Goal: Information Seeking & Learning: Learn about a topic

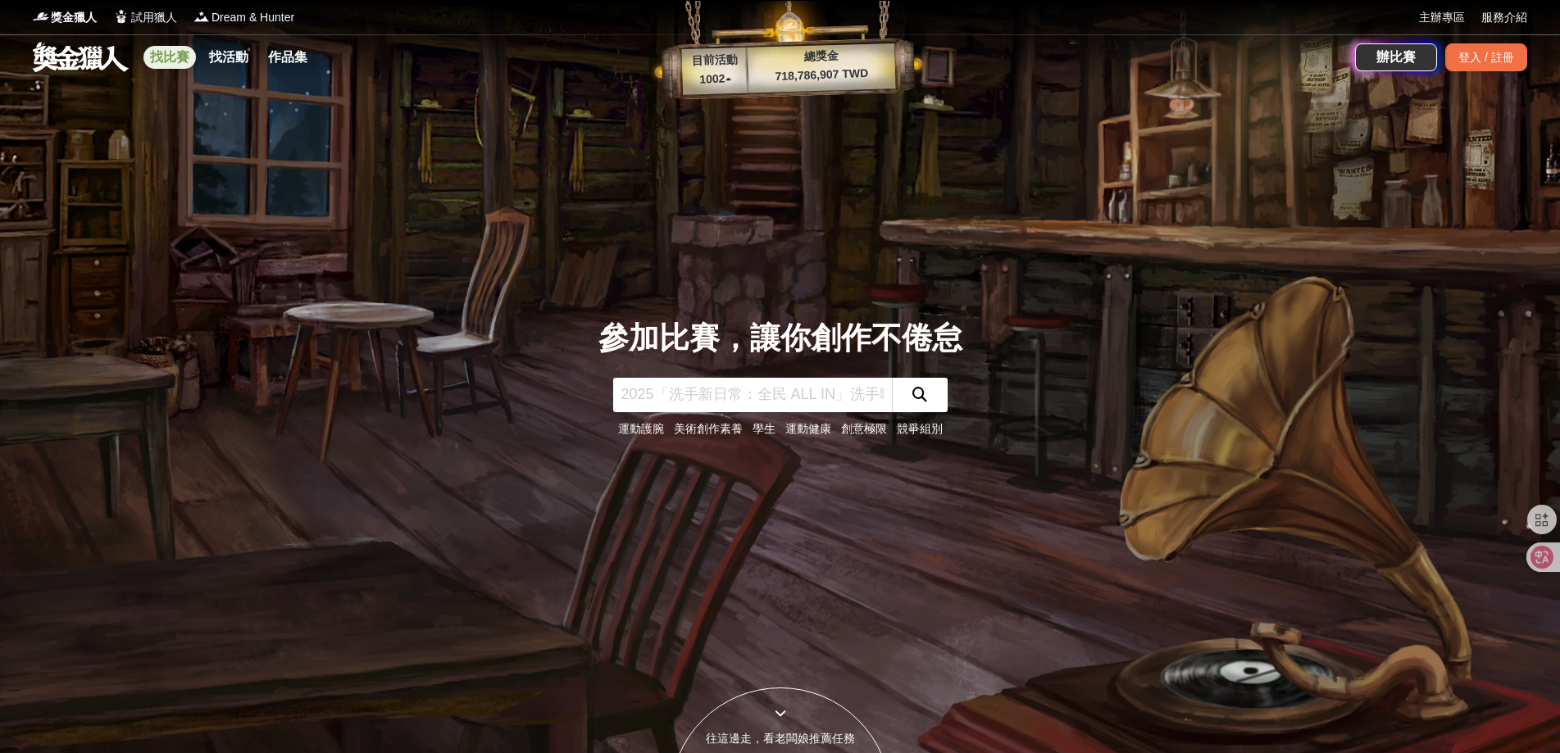
click at [167, 51] on link "找比賽" at bounding box center [169, 57] width 52 height 23
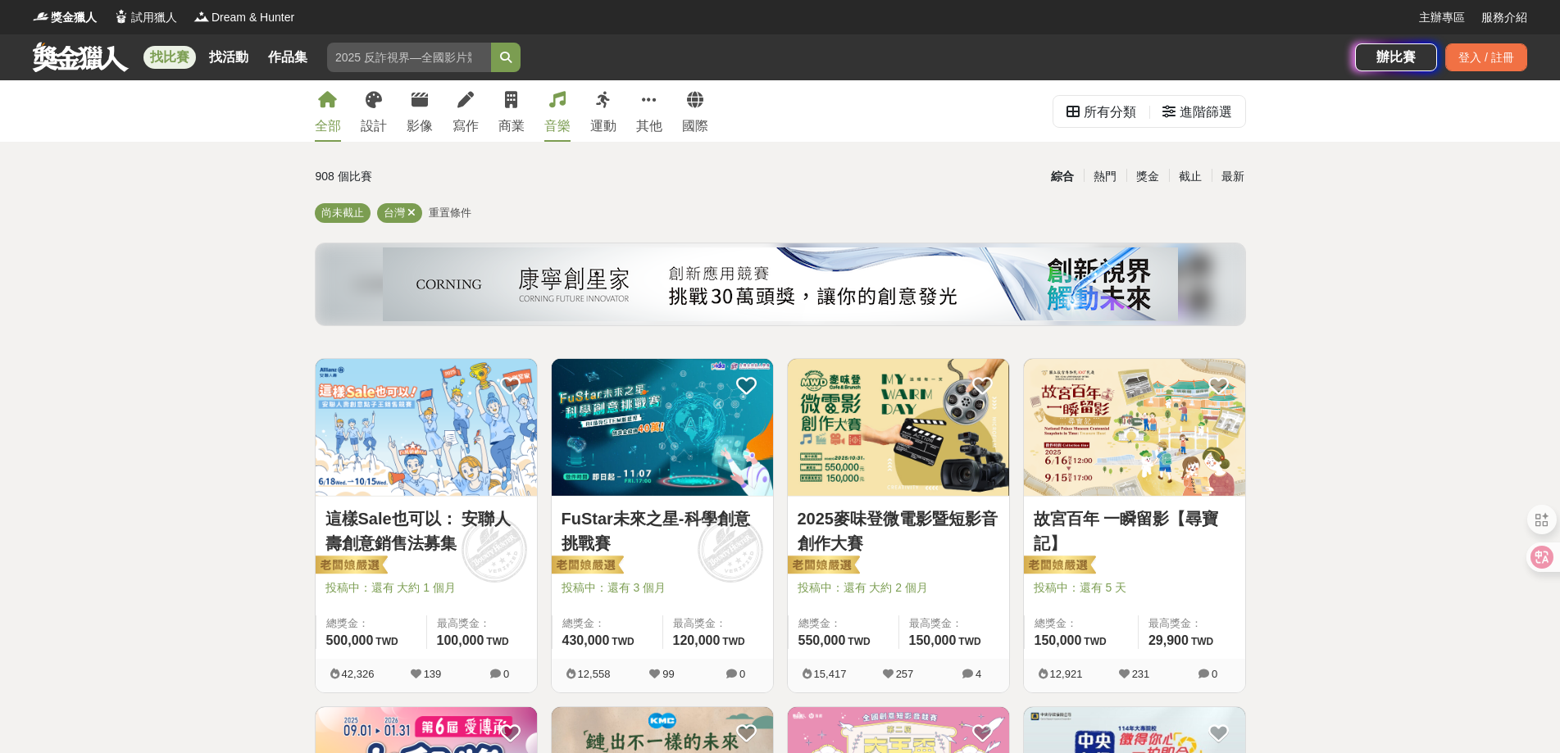
click at [564, 120] on div "音樂" at bounding box center [557, 126] width 26 height 20
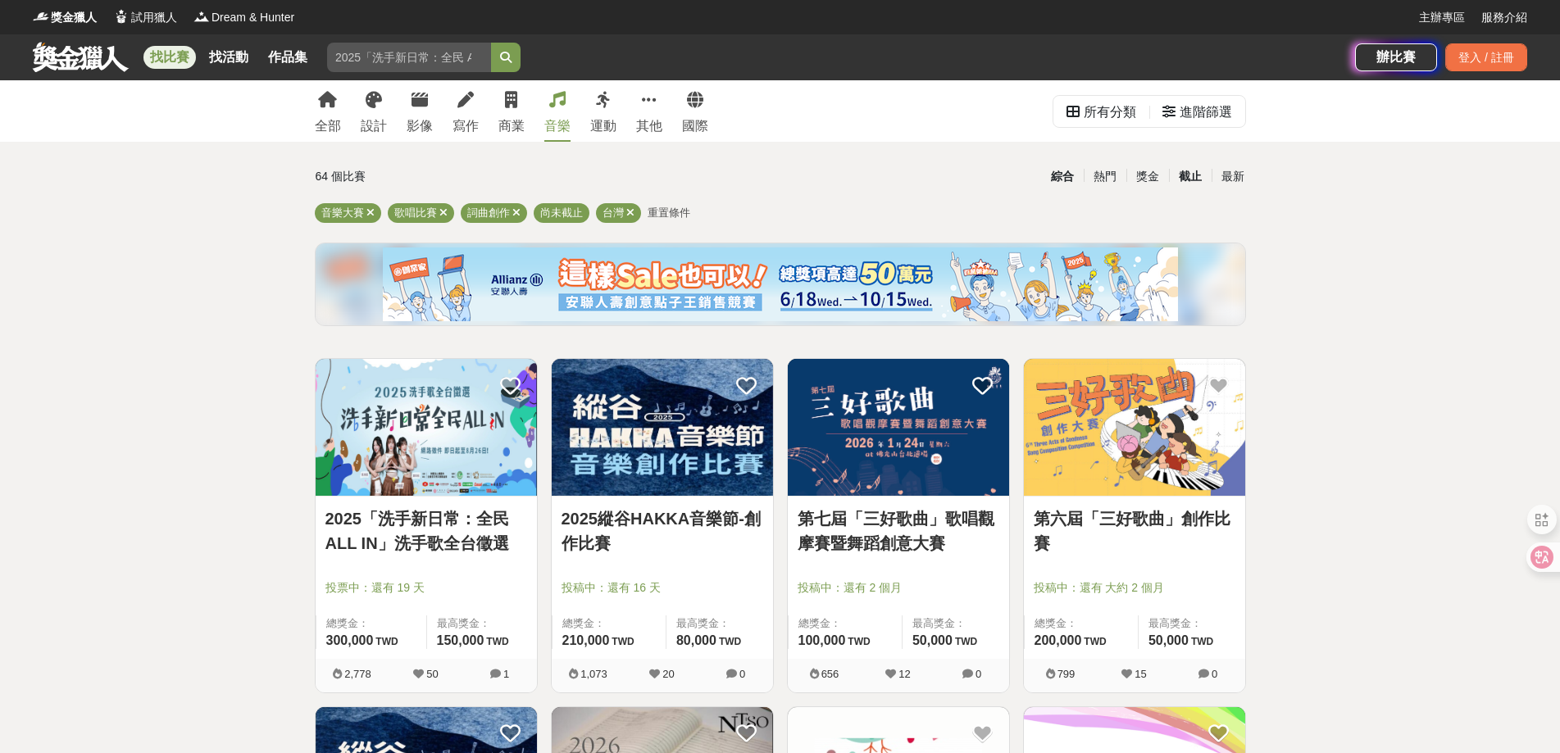
click at [1204, 174] on div "截止" at bounding box center [1190, 176] width 43 height 29
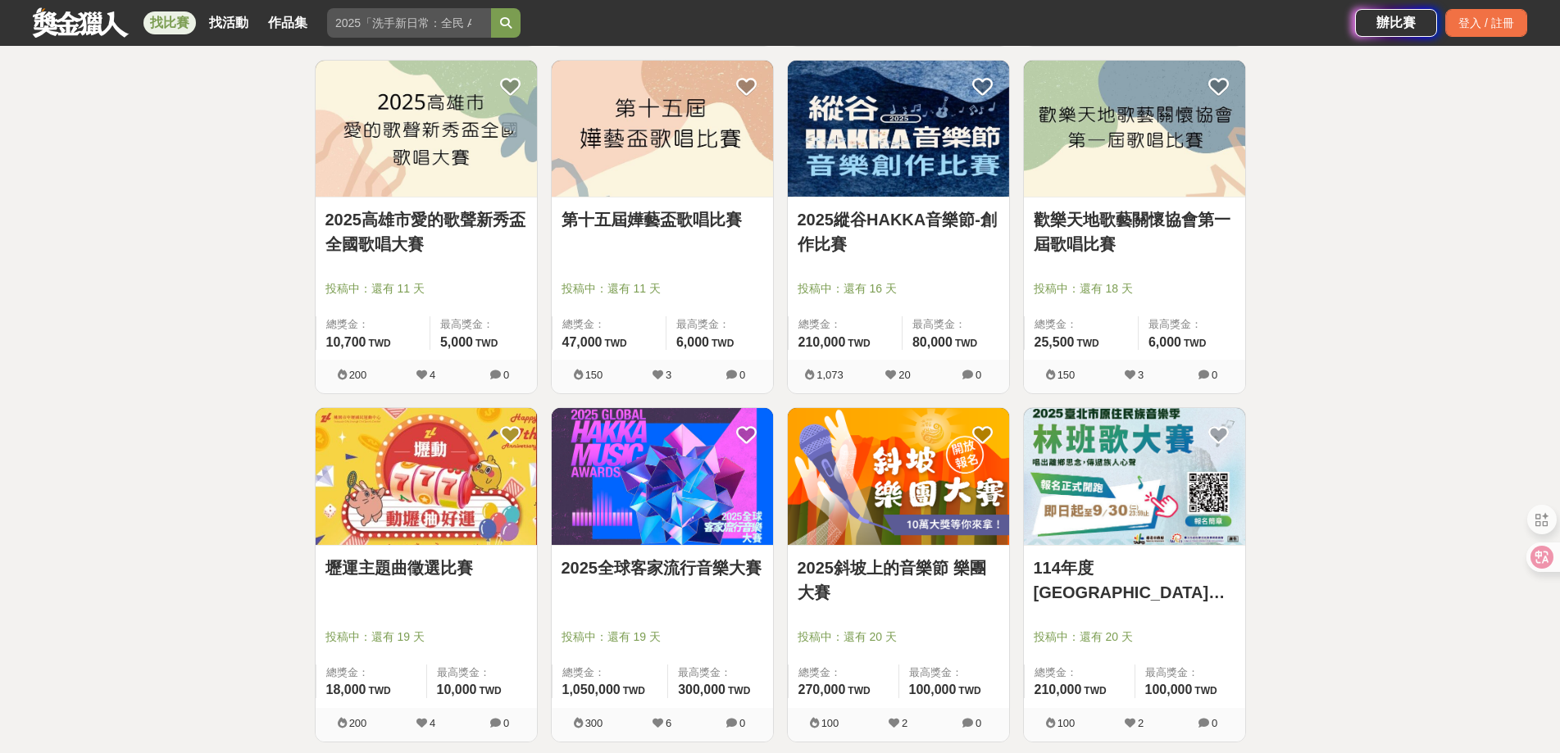
scroll to position [1858, 0]
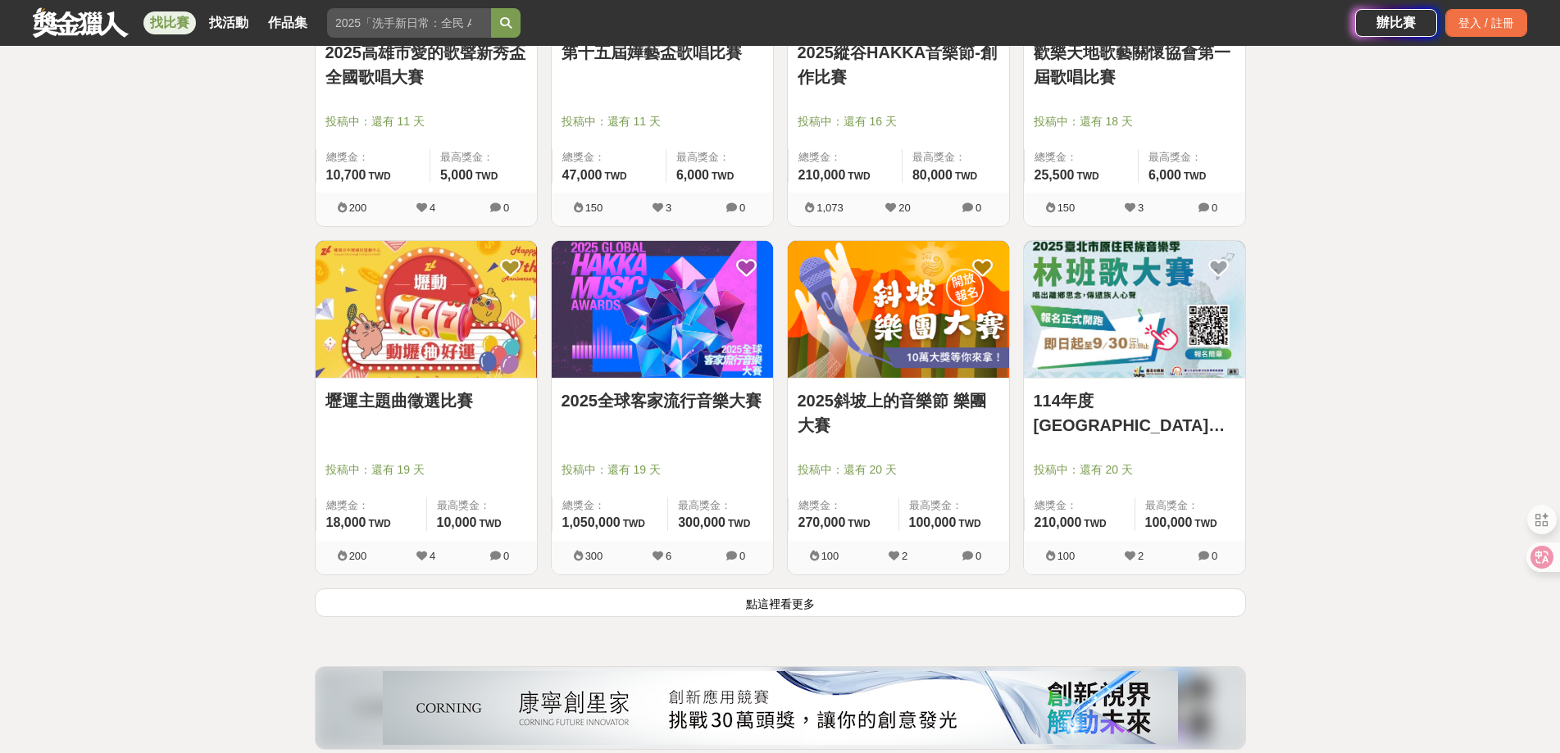
click at [862, 602] on button "點這裡看更多" at bounding box center [780, 602] width 931 height 29
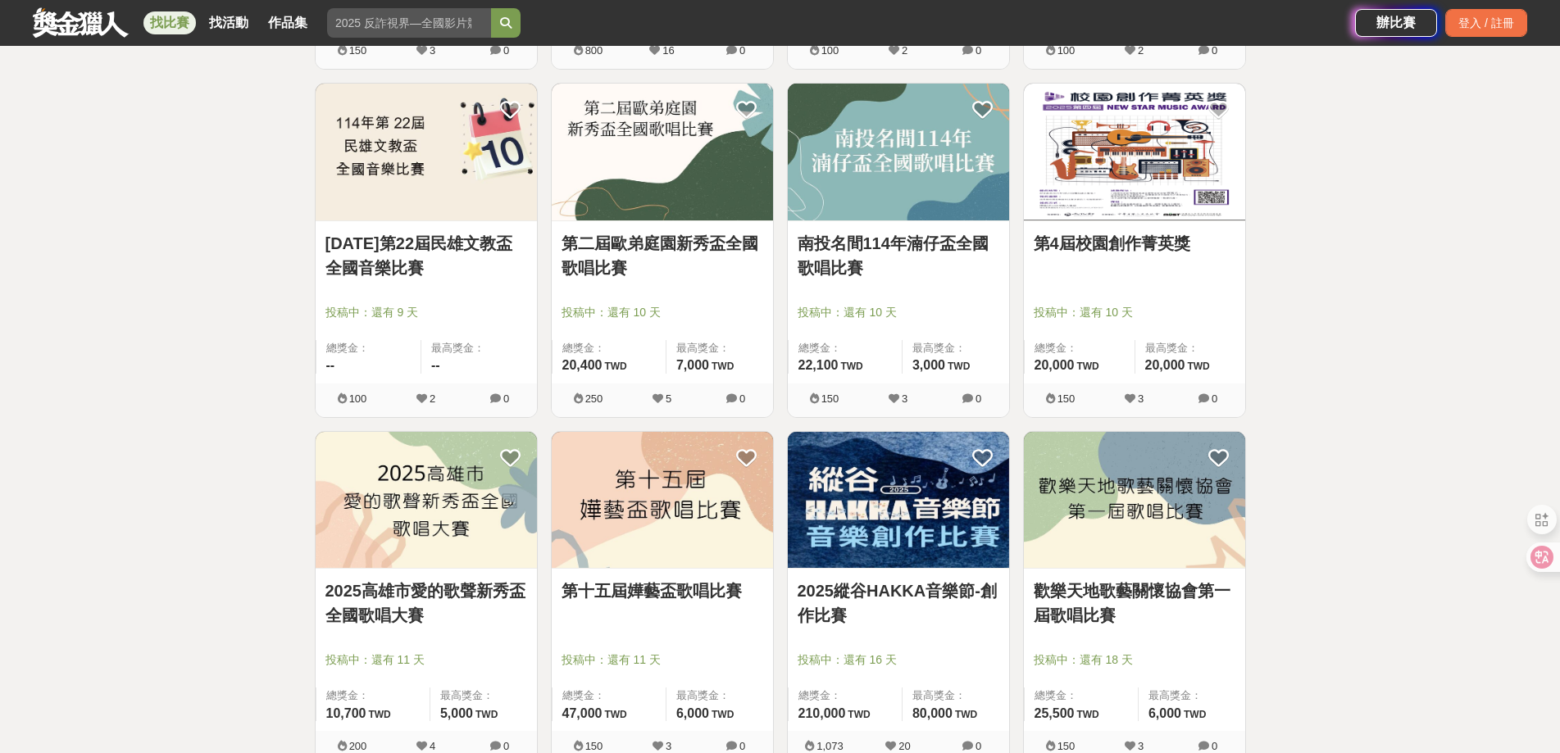
scroll to position [1311, 0]
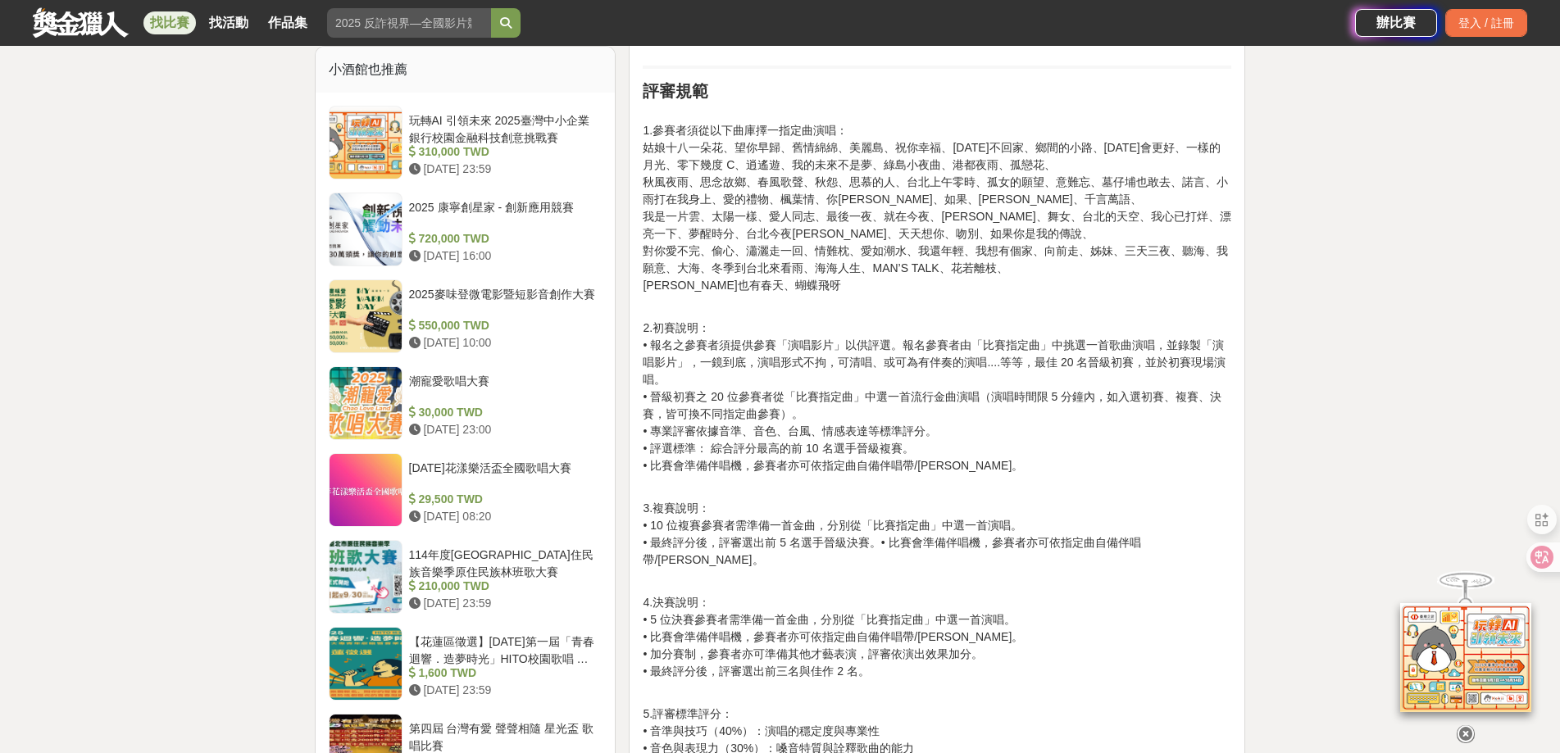
scroll to position [1202, 0]
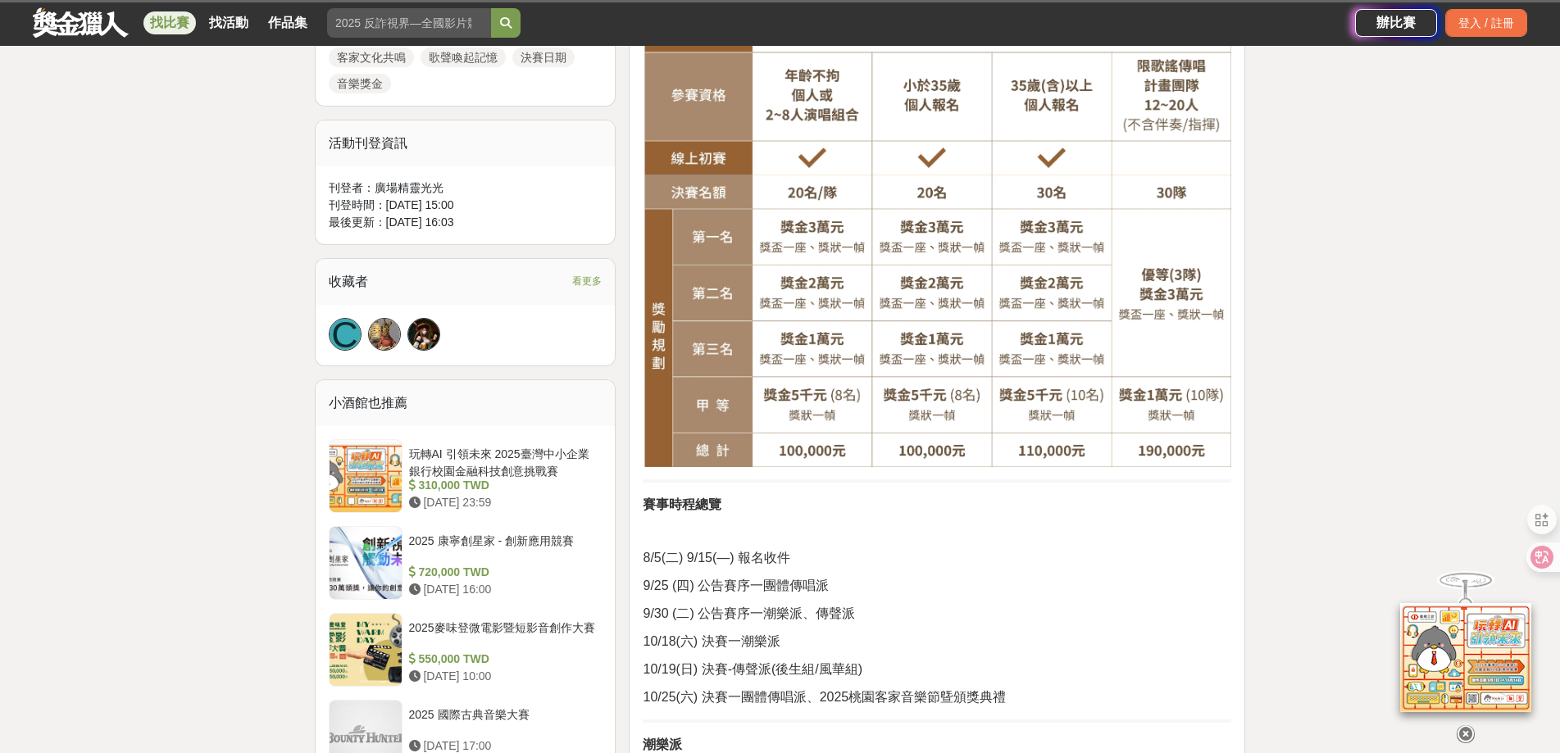
scroll to position [1202, 0]
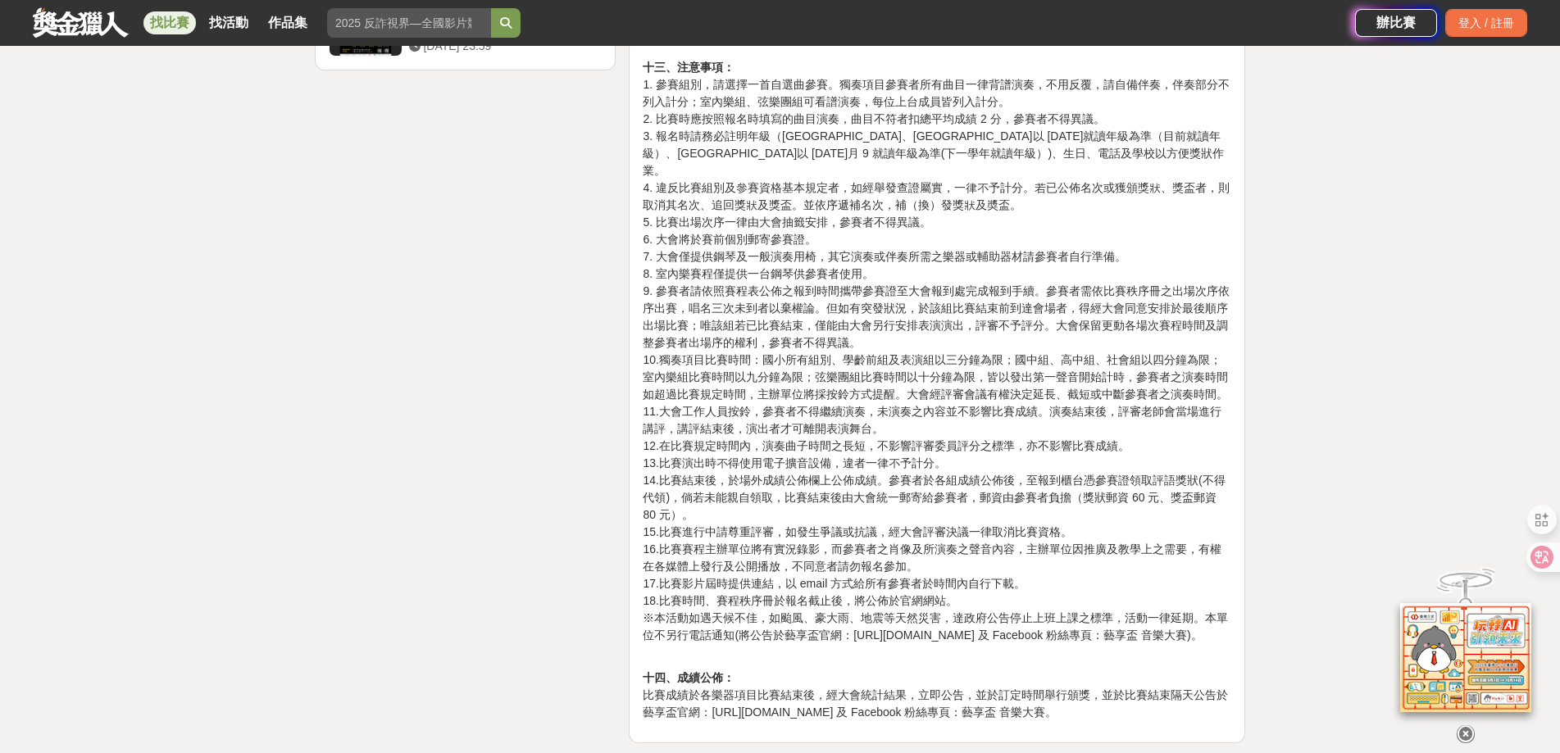
scroll to position [2295, 0]
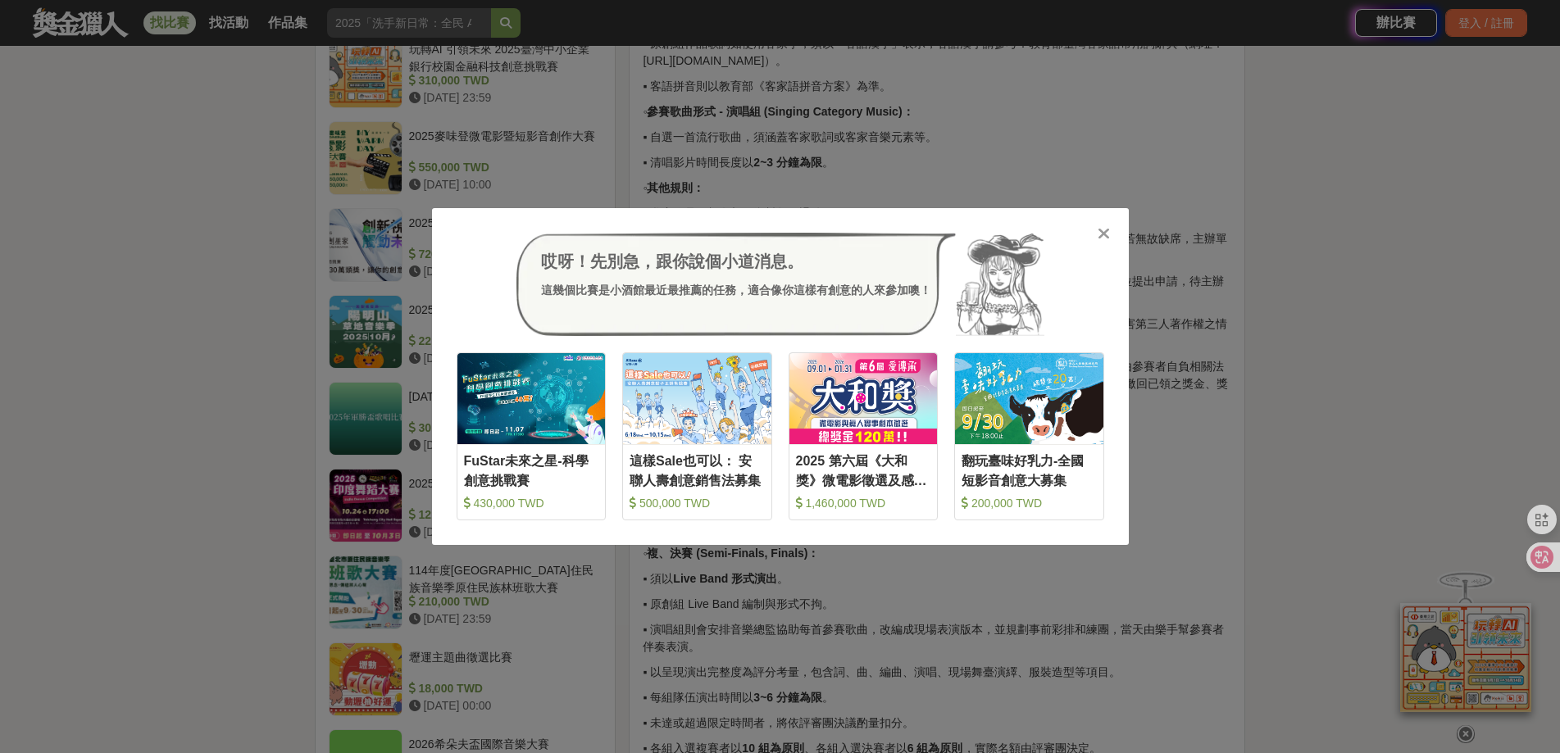
scroll to position [875, 0]
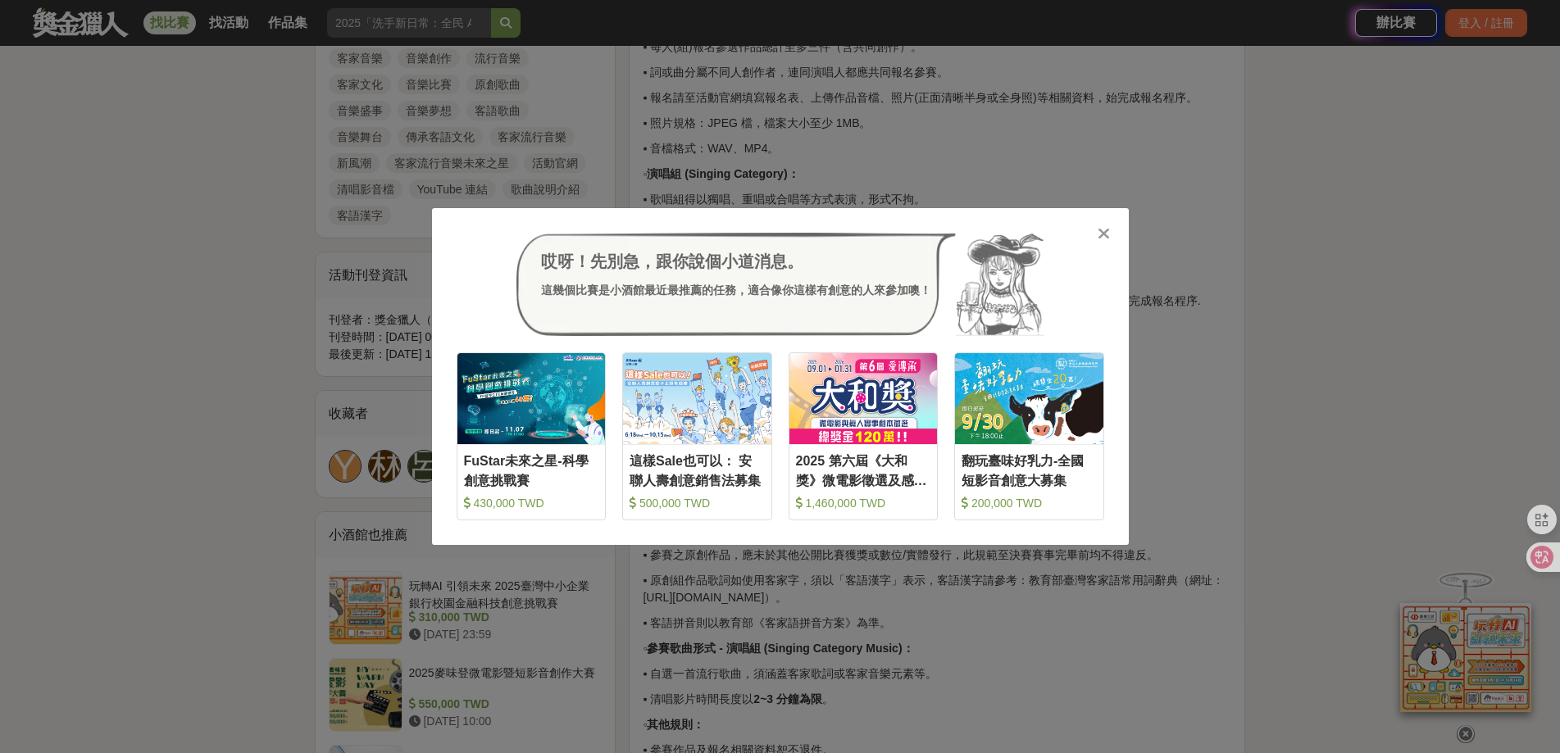
click at [1108, 225] on icon at bounding box center [1103, 233] width 12 height 16
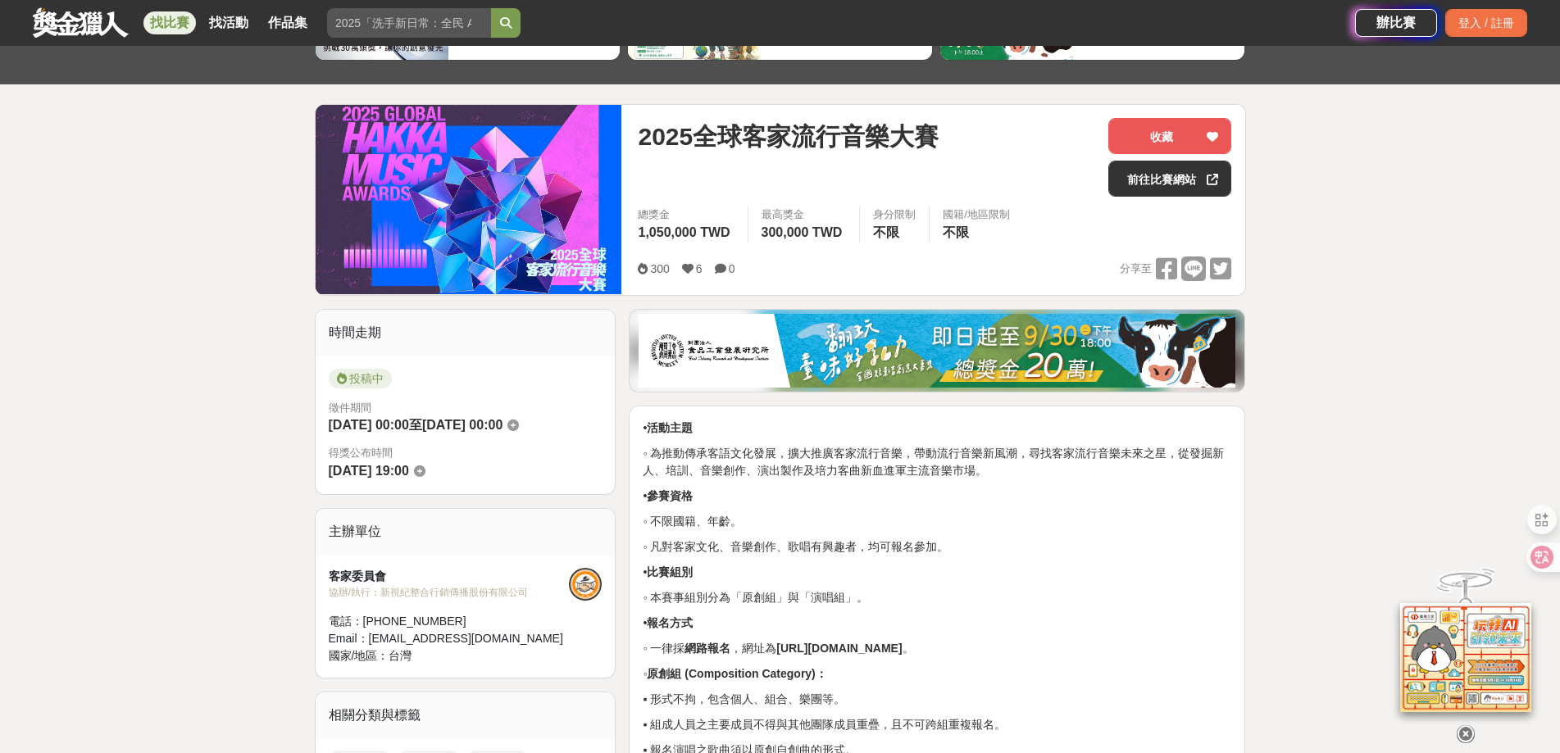
scroll to position [109, 0]
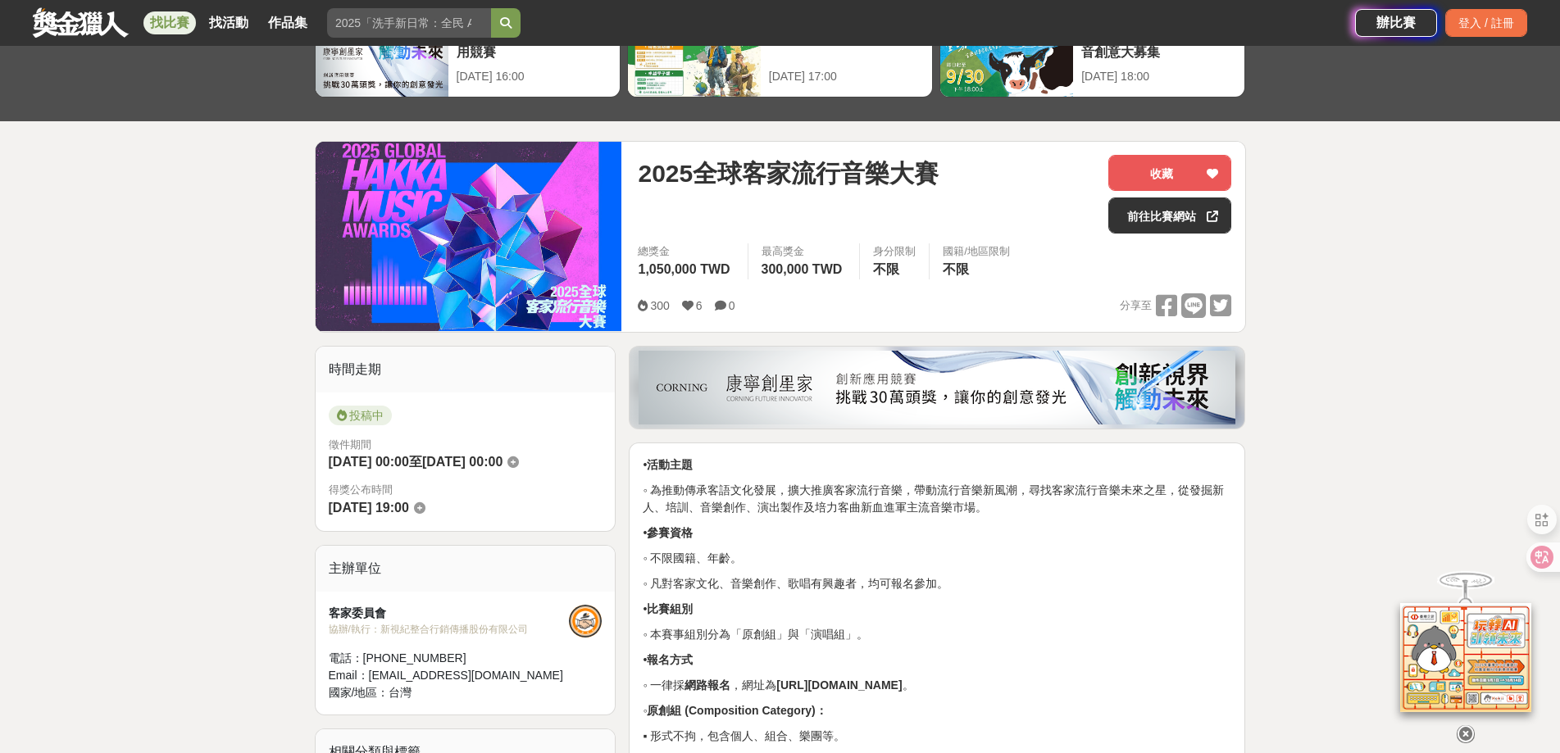
drag, startPoint x: 1167, startPoint y: 0, endPoint x: 1363, endPoint y: 358, distance: 408.2
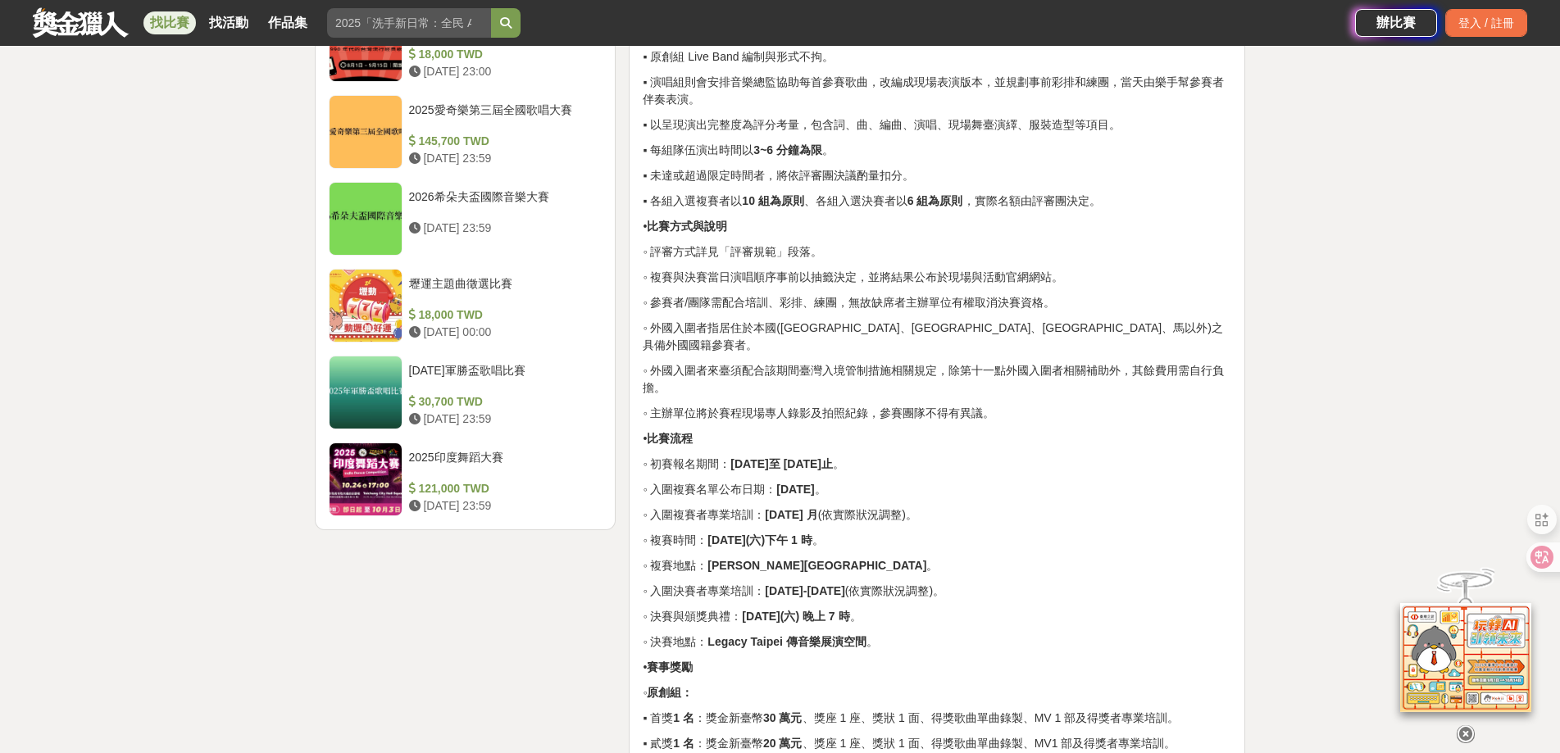
scroll to position [1967, 0]
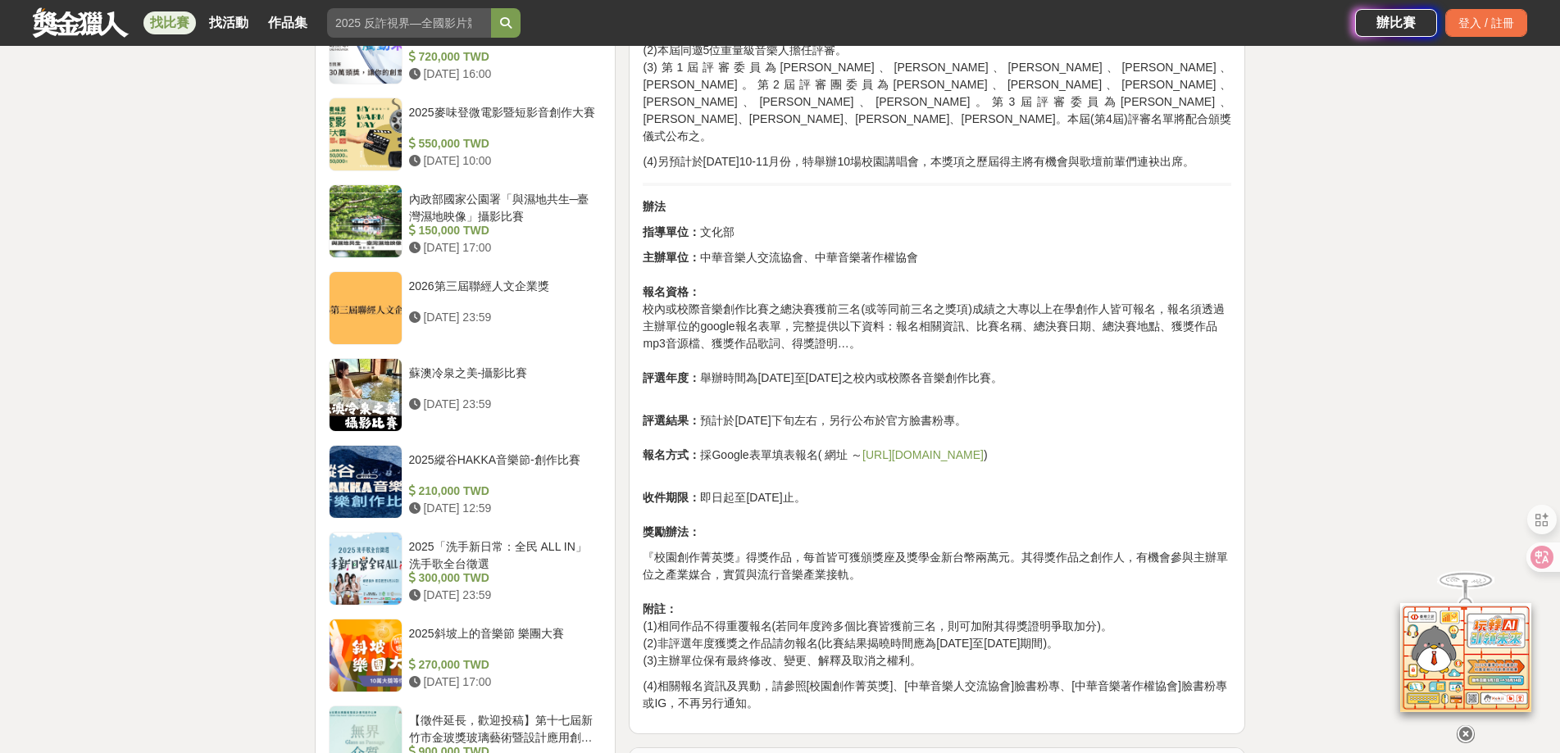
scroll to position [1530, 0]
